Goal: Navigation & Orientation: Find specific page/section

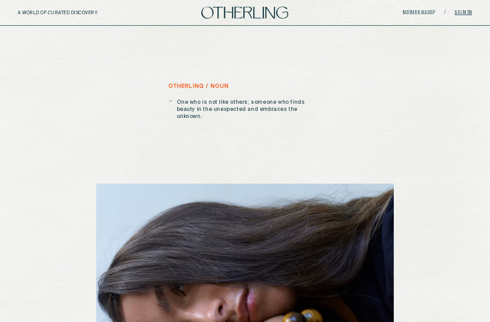
click at [472, 15] on link "Sign in" at bounding box center [464, 12] width 18 height 5
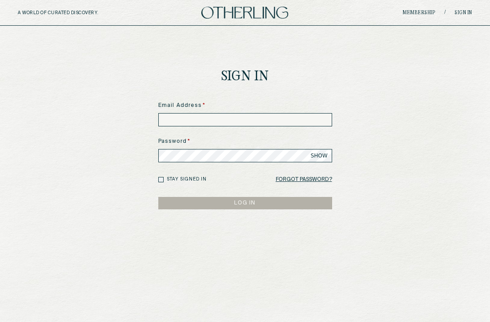
click at [257, 117] on input at bounding box center [245, 119] width 174 height 13
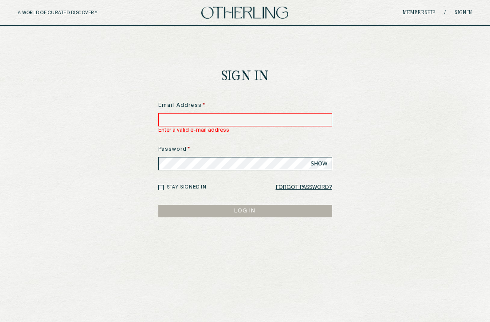
type input "**********"
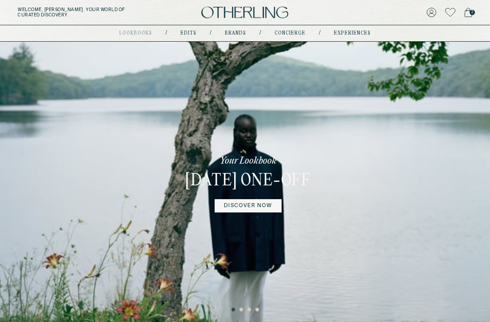
scroll to position [91, 0]
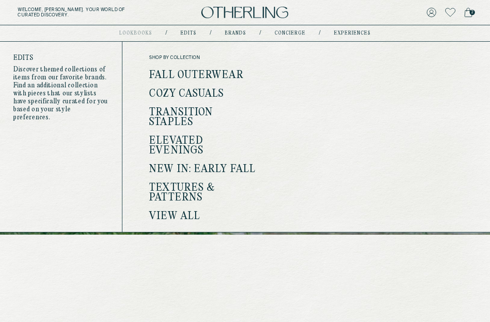
click at [189, 34] on link "Edits" at bounding box center [189, 33] width 16 height 4
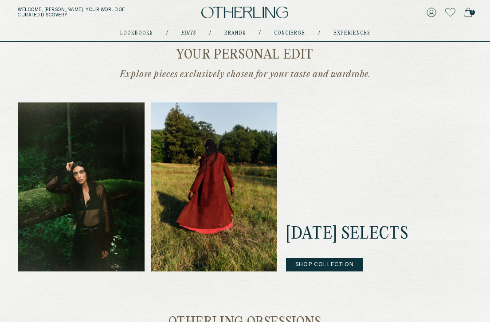
scroll to position [195, 0]
